Goal: Find specific page/section: Find specific page/section

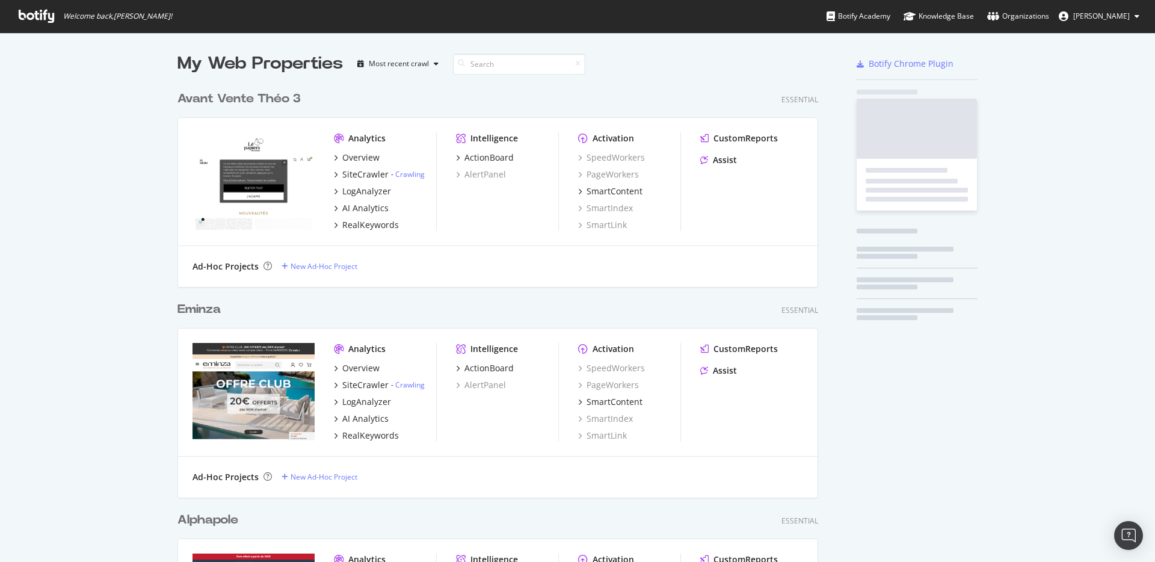
scroll to position [4342, 650]
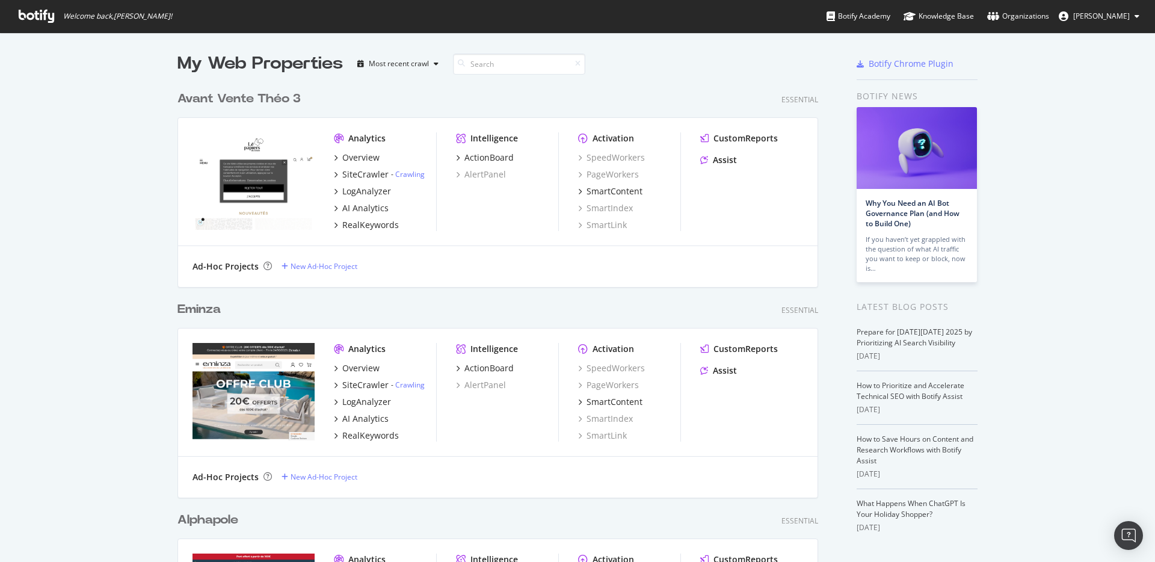
click at [529, 57] on input at bounding box center [519, 64] width 132 height 21
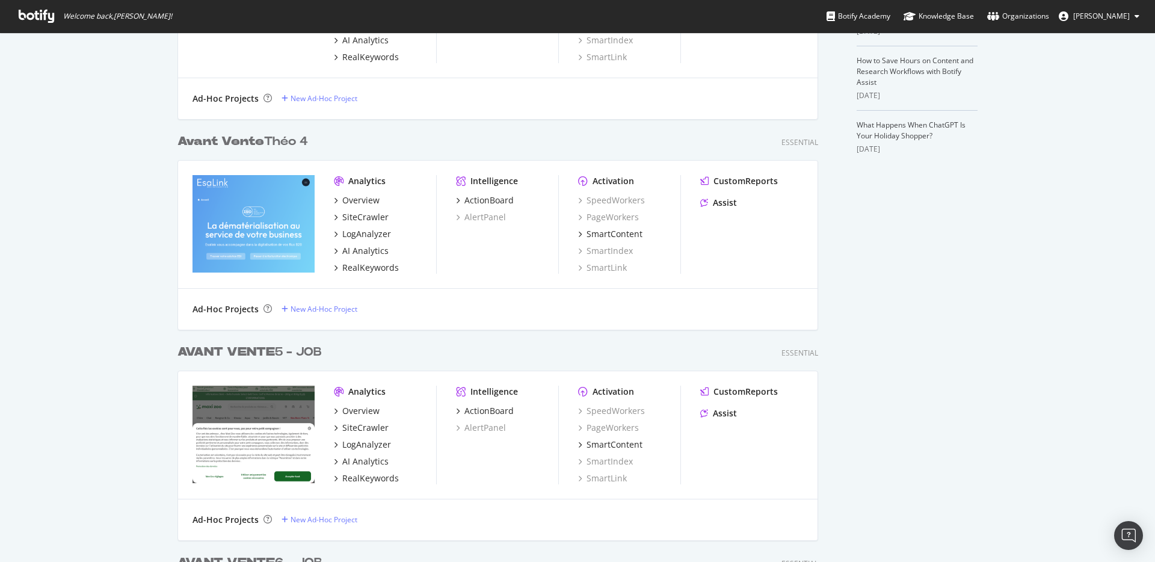
scroll to position [586, 0]
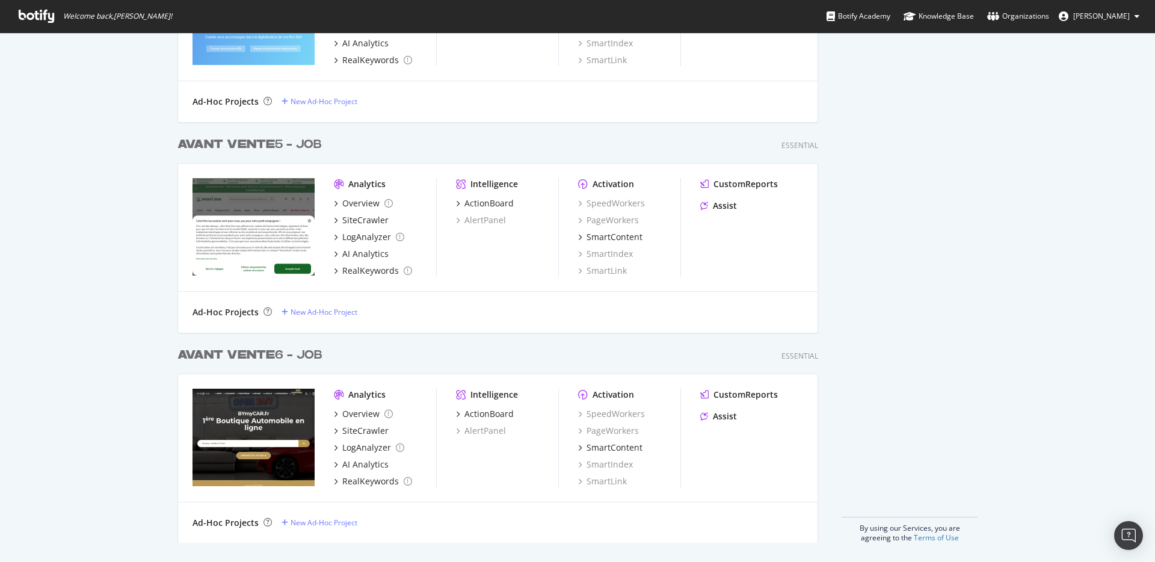
type input "avant vente"
click at [123, 229] on div "My Web Properties Most recent crawl avant vente Avant Vente Fabien 2 Essential …" at bounding box center [577, 4] width 1155 height 1115
